Goal: Transaction & Acquisition: Book appointment/travel/reservation

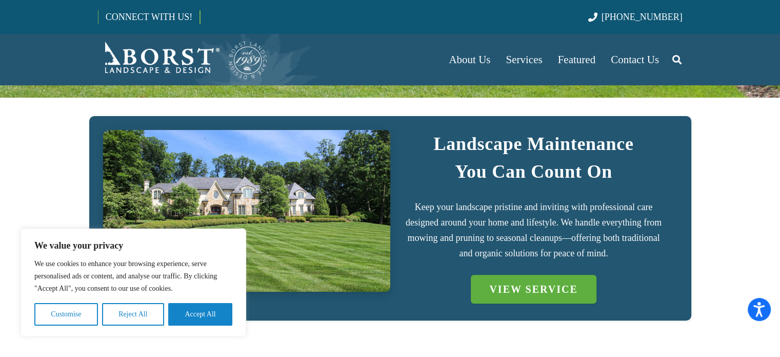
scroll to position [248, 0]
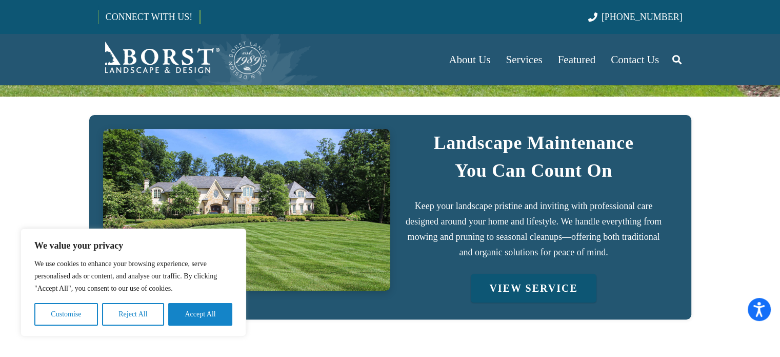
drag, startPoint x: 560, startPoint y: 281, endPoint x: 512, endPoint y: 301, distance: 52.0
click at [512, 301] on link "VIEW SERVICE" at bounding box center [533, 287] width 125 height 29
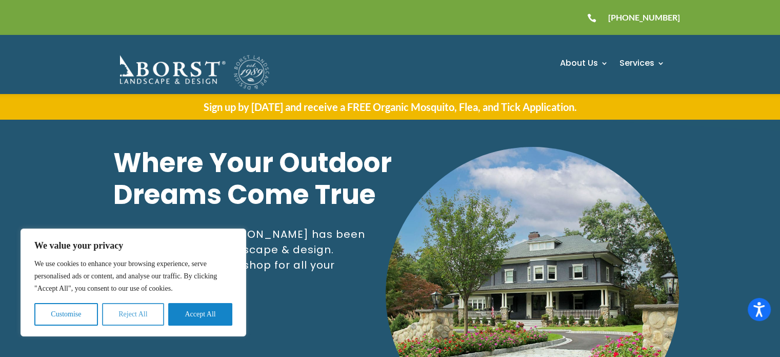
click at [139, 316] on button "Reject All" at bounding box center [133, 314] width 62 height 23
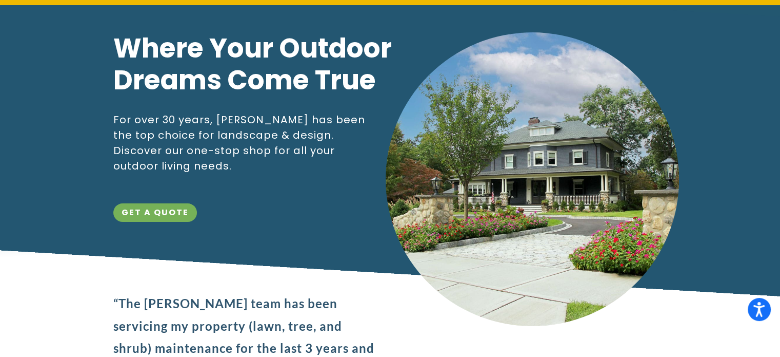
scroll to position [115, 0]
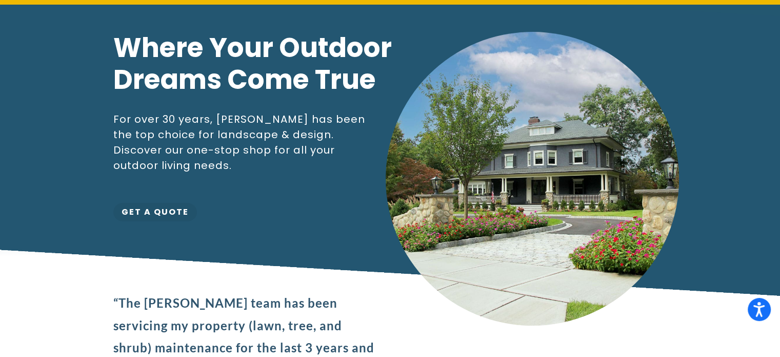
click at [170, 211] on link "Get a Quote" at bounding box center [155, 212] width 84 height 19
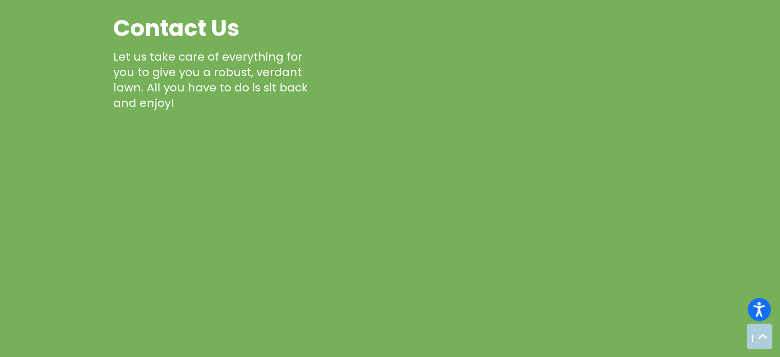
scroll to position [3170, 0]
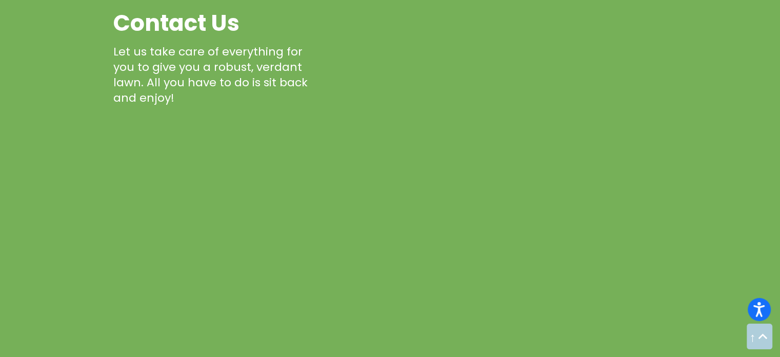
click at [335, 211] on div "Contact Us Let us take care of everything for you to give you a robust, verdant…" at bounding box center [390, 202] width 554 height 392
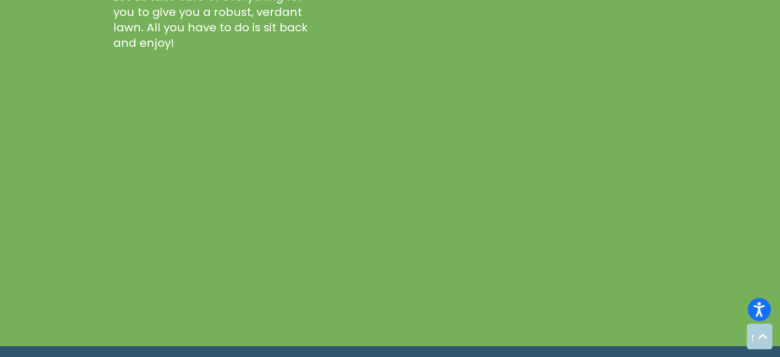
scroll to position [3226, 0]
